Goal: Book appointment/travel/reservation

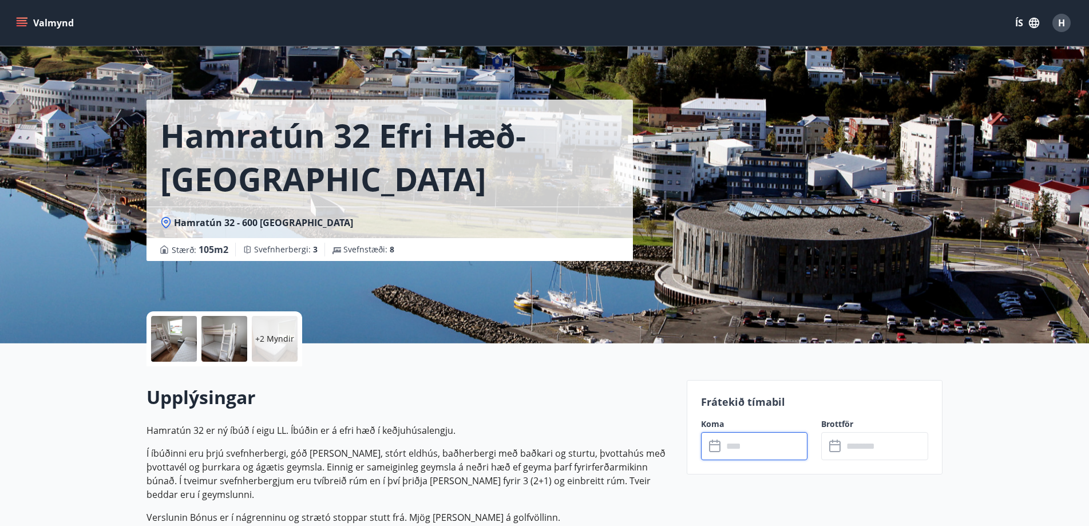
scroll to position [114, 0]
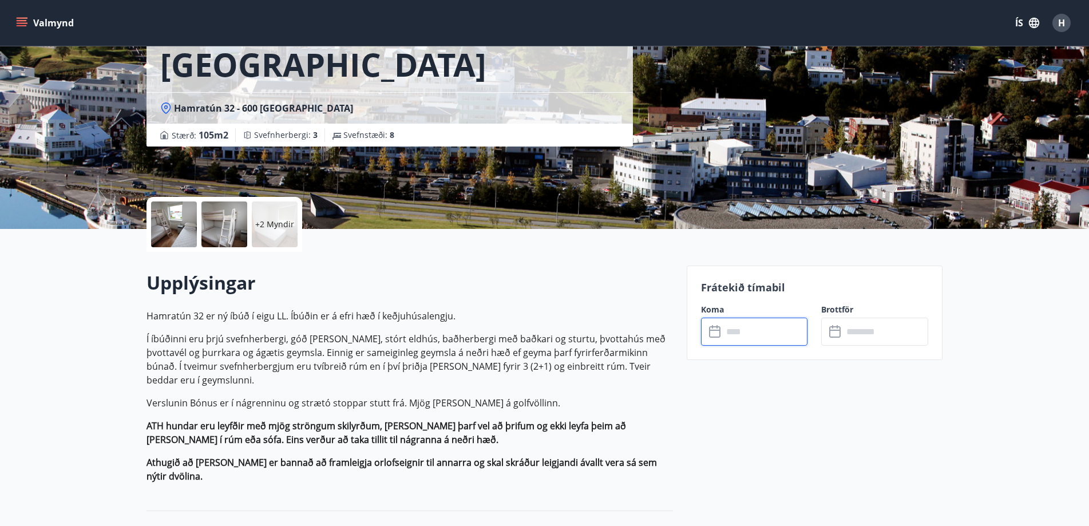
click at [34, 19] on button "Valmynd" at bounding box center [46, 23] width 65 height 21
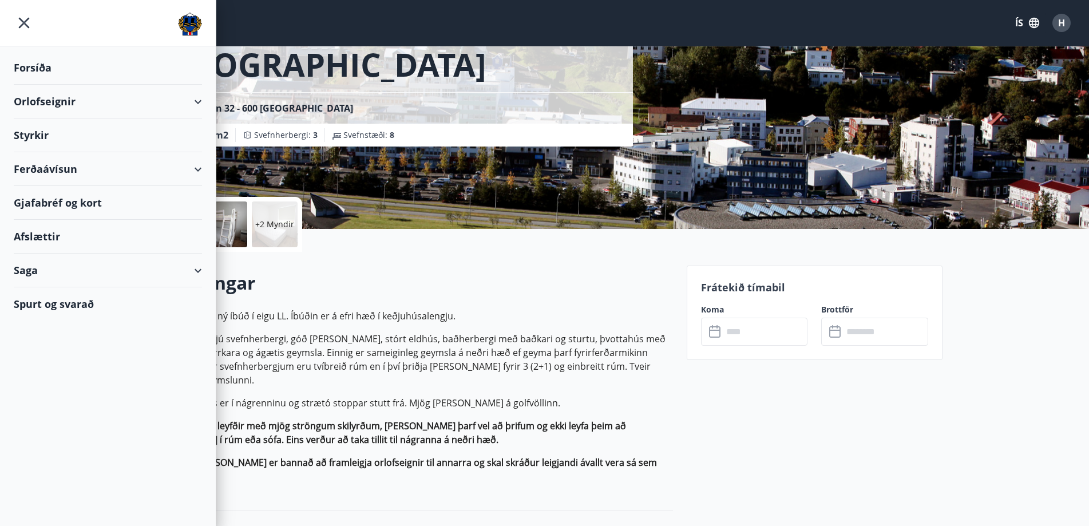
click at [57, 98] on div "Orlofseignir" at bounding box center [108, 102] width 188 height 34
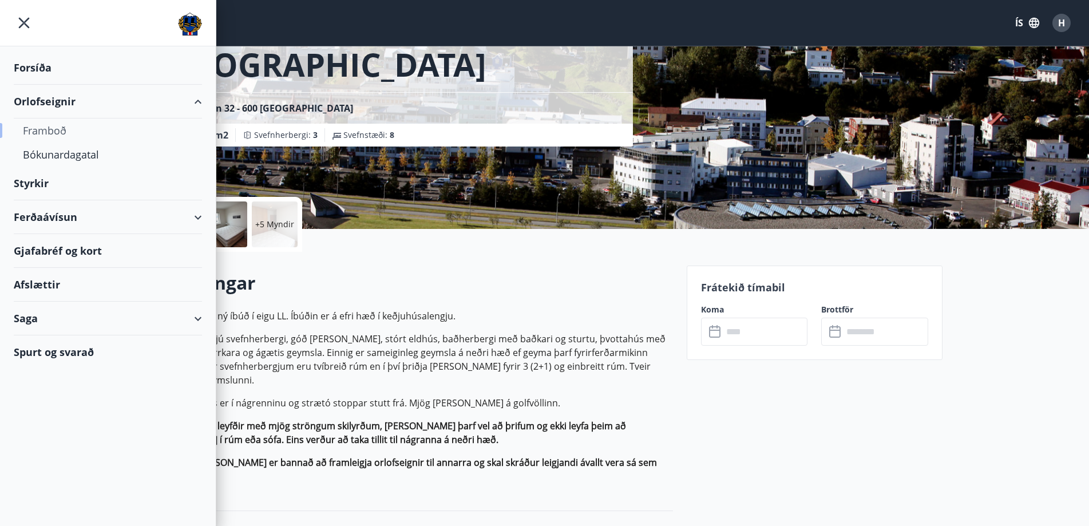
click at [41, 138] on div "Framboð" at bounding box center [108, 130] width 170 height 24
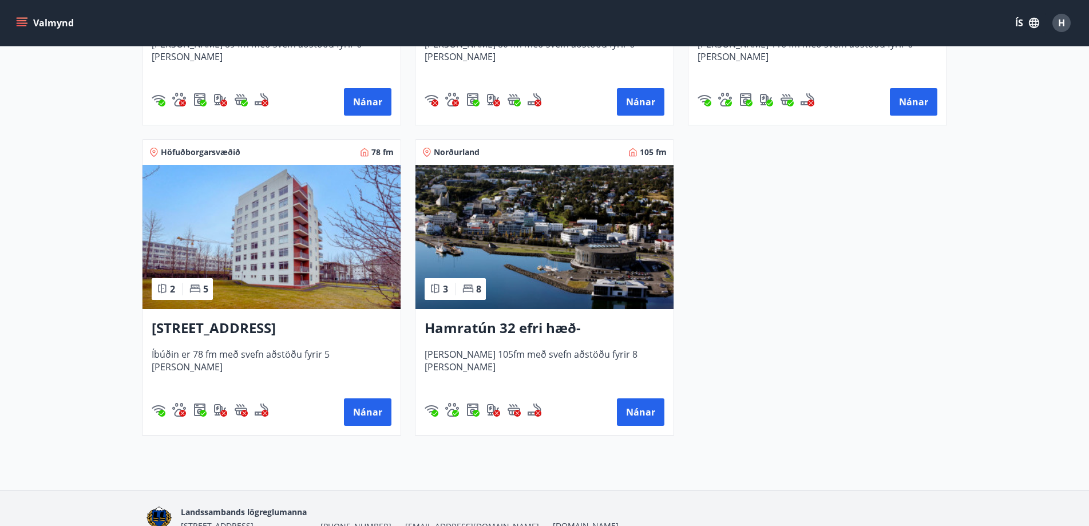
click at [530, 257] on img at bounding box center [545, 237] width 258 height 144
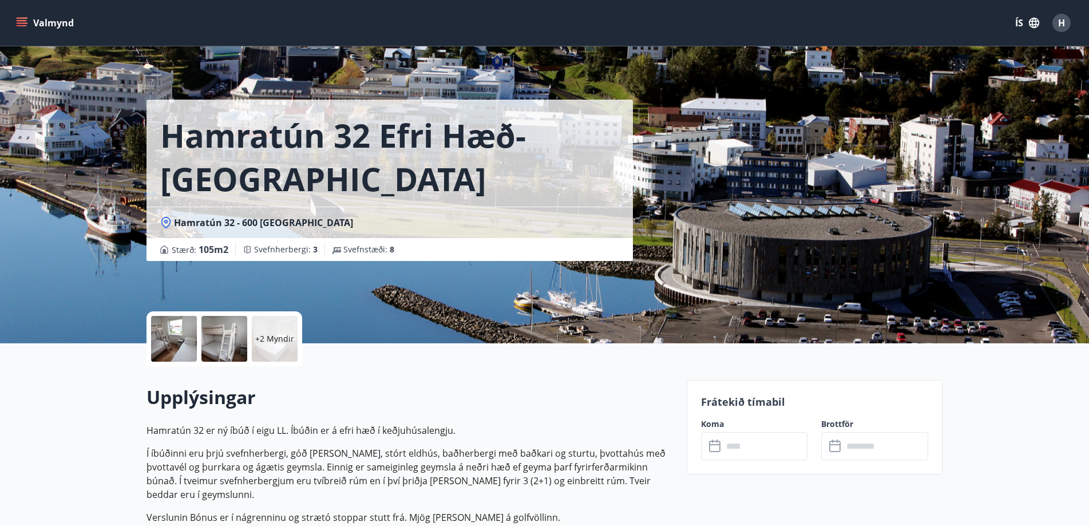
scroll to position [172, 0]
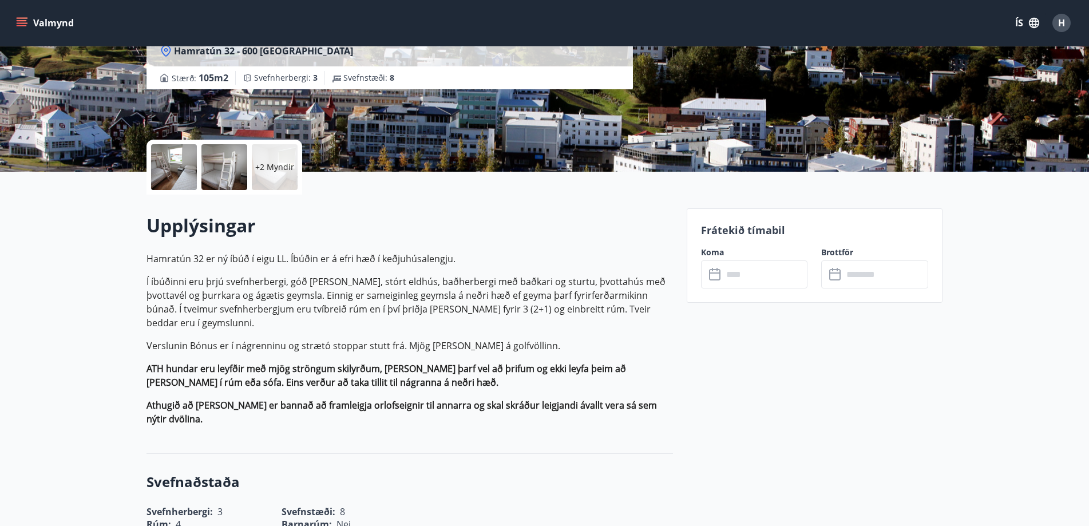
click at [725, 278] on input "text" at bounding box center [765, 274] width 85 height 28
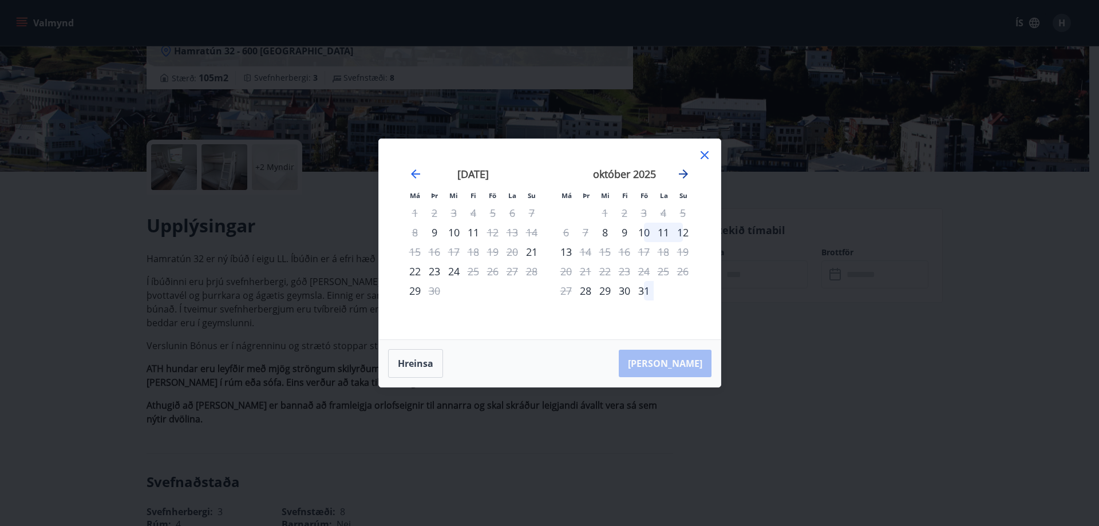
click at [684, 171] on icon "Move forward to switch to the next month." at bounding box center [683, 173] width 9 height 9
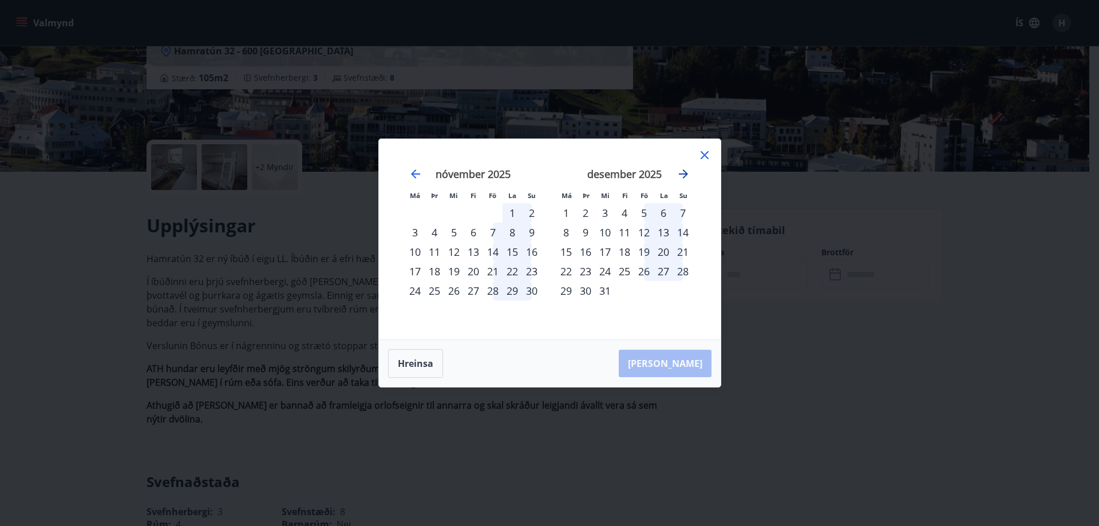
click at [684, 171] on icon "Move forward to switch to the next month." at bounding box center [683, 173] width 9 height 9
click at [272, 289] on div "Má Þr Mi Fi Fö La Su Má Þr Mi Fi Fö La Su [DATE] 1 2 3 4 5 6 7 8 9 10 11 12 13 …" at bounding box center [549, 263] width 1099 height 526
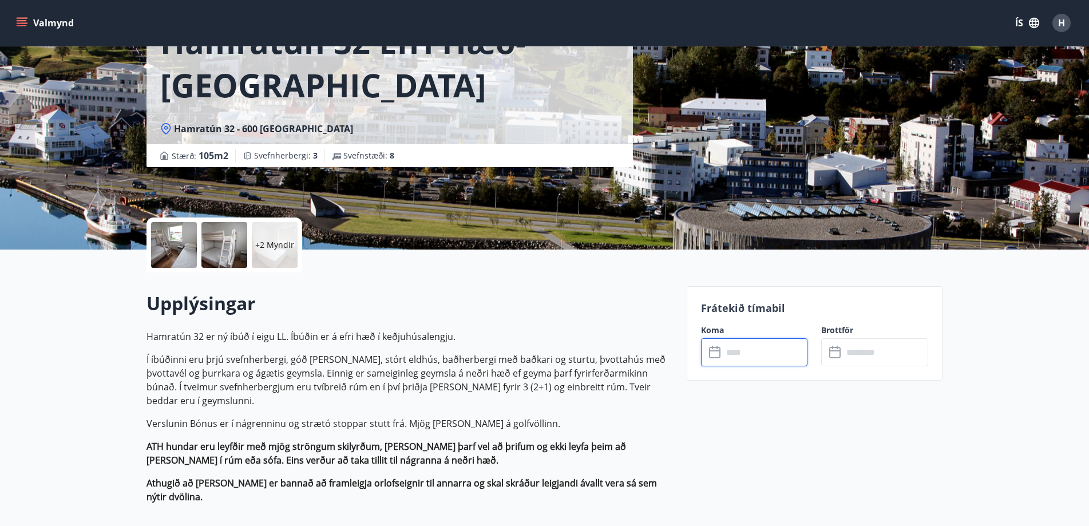
scroll to position [0, 0]
